Goal: Task Accomplishment & Management: Use online tool/utility

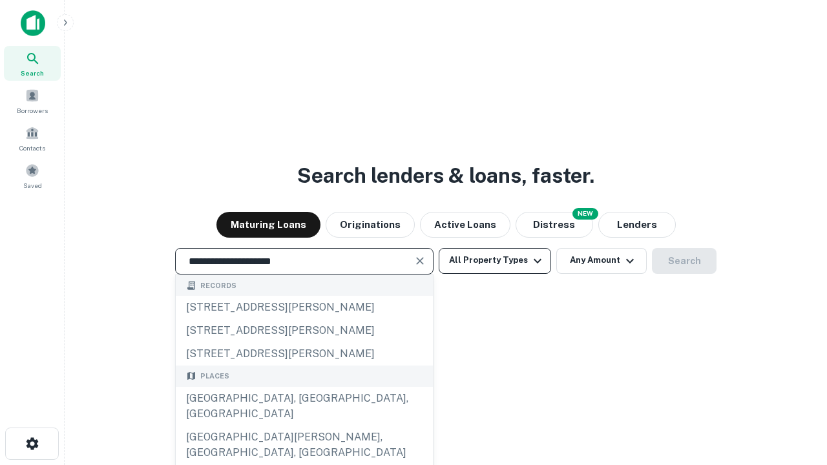
type input "**********"
click at [495, 260] on button "All Property Types" at bounding box center [495, 261] width 112 height 26
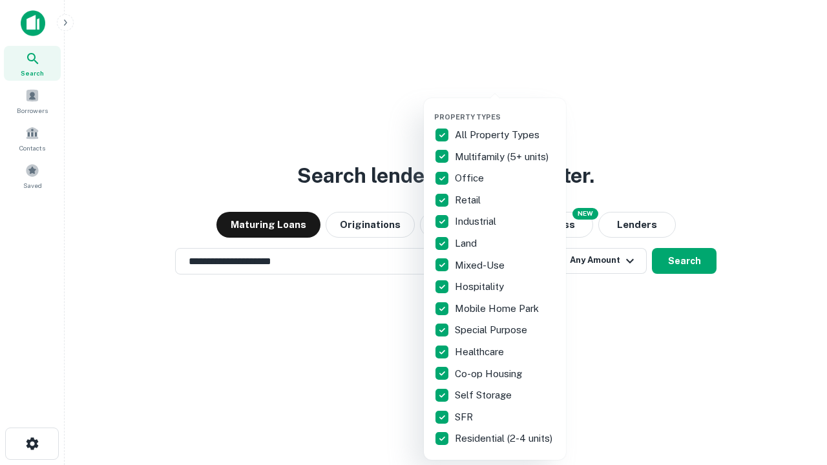
click at [505, 109] on button "button" at bounding box center [505, 109] width 142 height 1
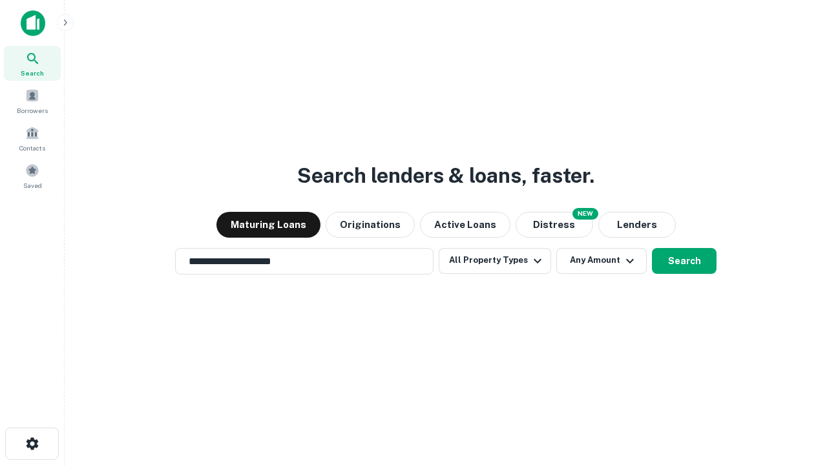
scroll to position [20, 0]
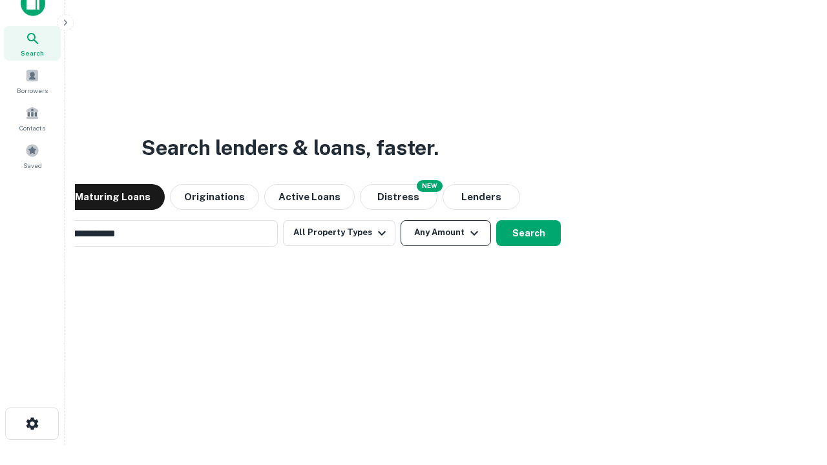
click at [400, 220] on button "Any Amount" at bounding box center [445, 233] width 90 height 26
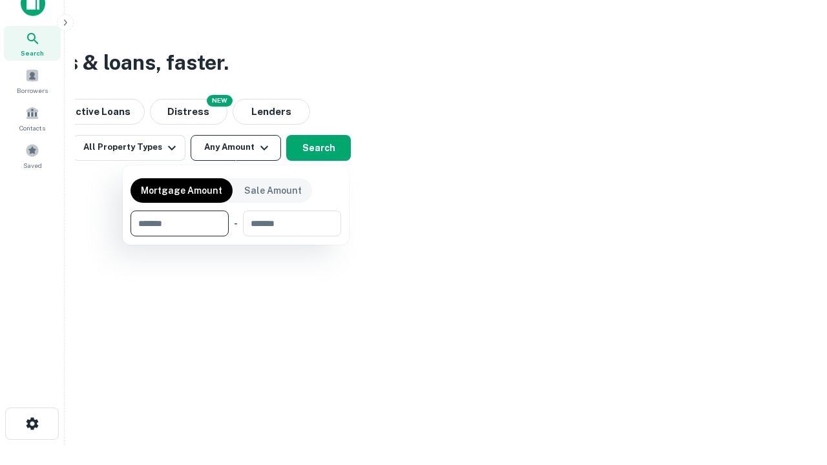
scroll to position [21, 0]
type input "*******"
click at [236, 236] on button "button" at bounding box center [235, 236] width 211 height 1
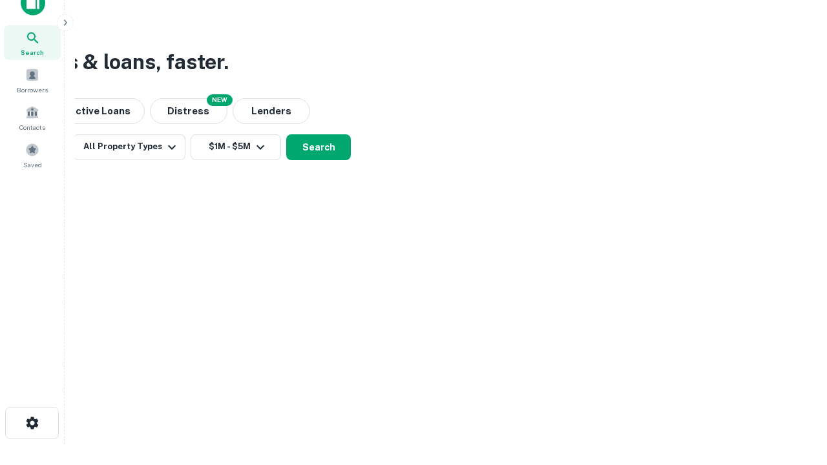
scroll to position [20, 0]
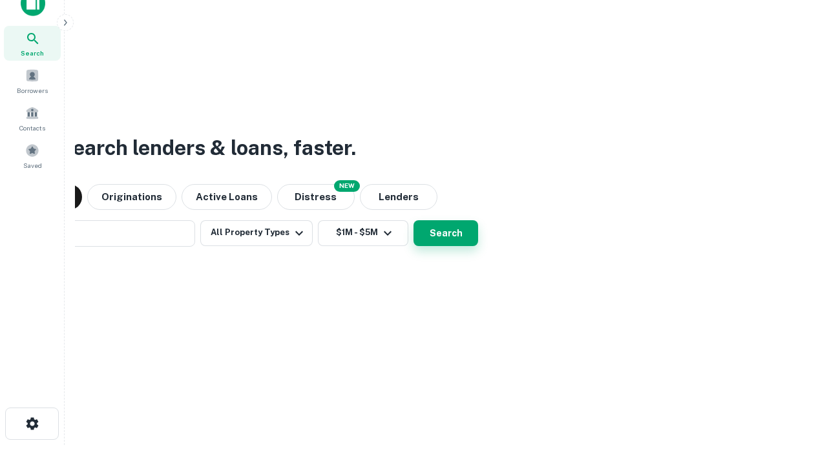
click at [413, 220] on button "Search" at bounding box center [445, 233] width 65 height 26
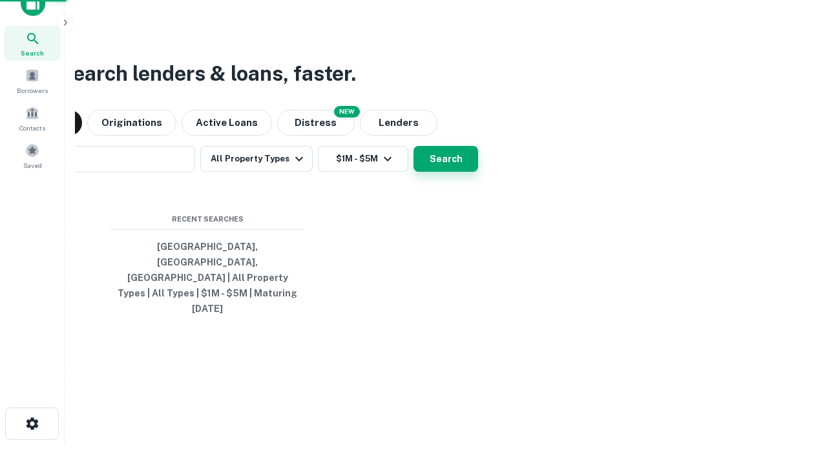
scroll to position [21, 0]
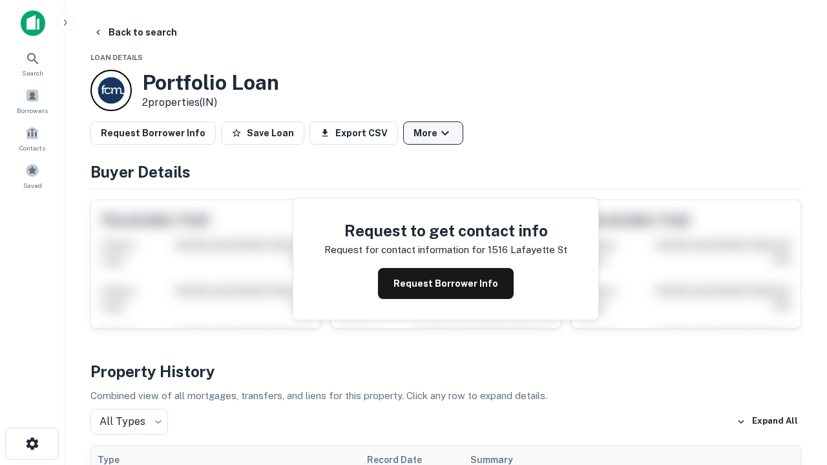
click at [433, 133] on button "More" at bounding box center [433, 132] width 60 height 23
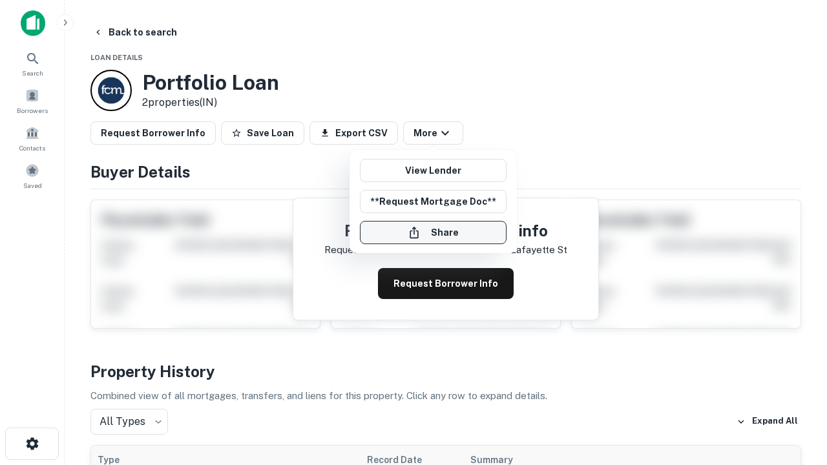
click at [433, 233] on button "Share" at bounding box center [433, 232] width 147 height 23
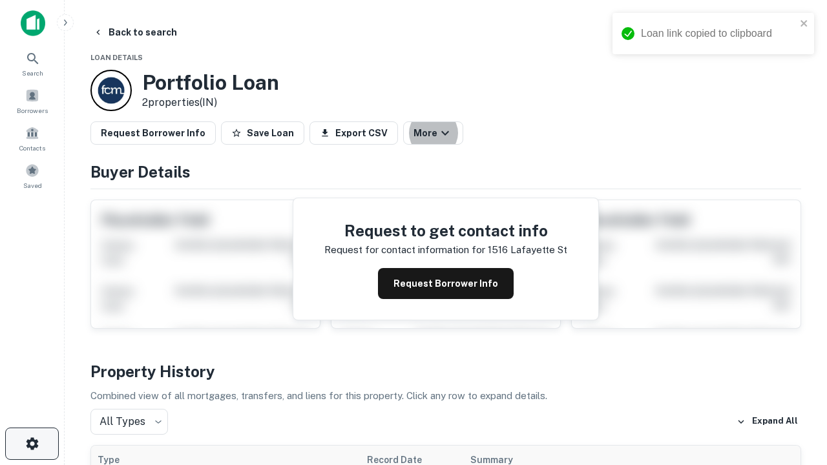
click at [32, 444] on icon "button" at bounding box center [33, 444] width 16 height 16
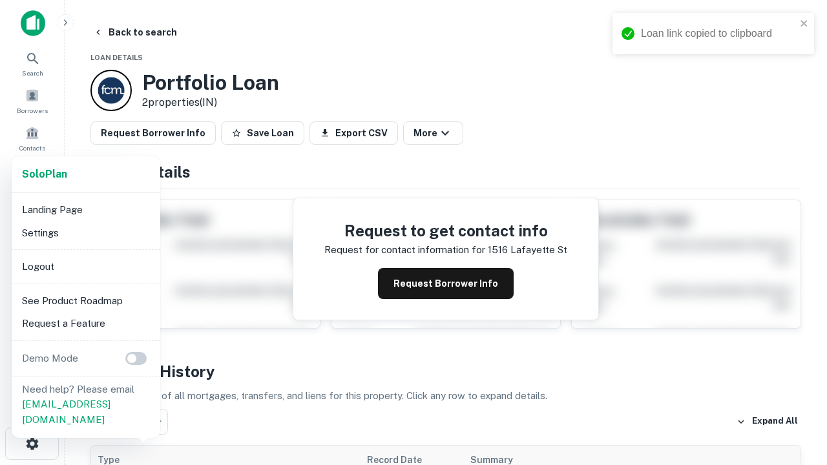
click at [85, 266] on li "Logout" at bounding box center [86, 266] width 138 height 23
